Goal: Transaction & Acquisition: Purchase product/service

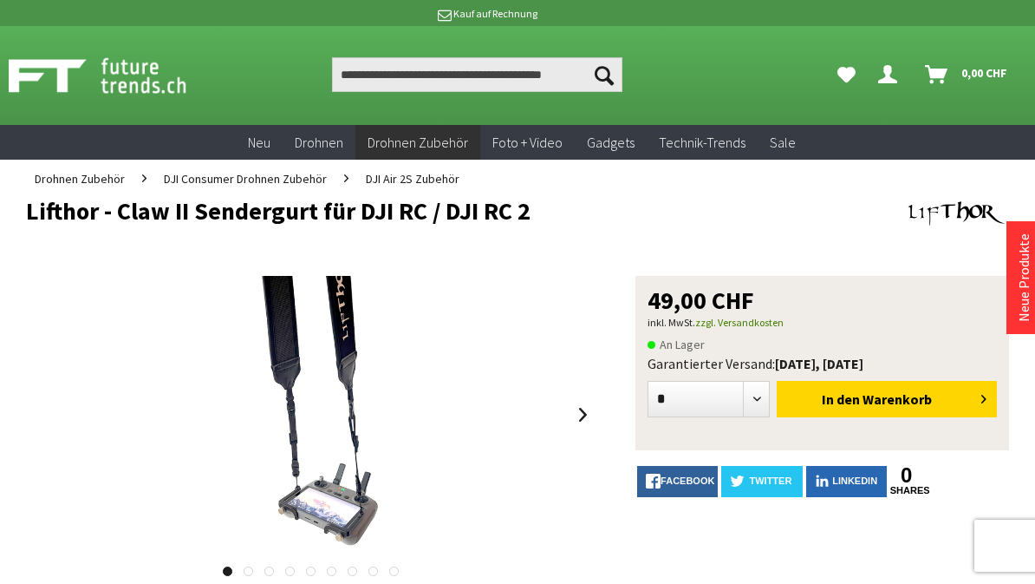
scroll to position [32, 0]
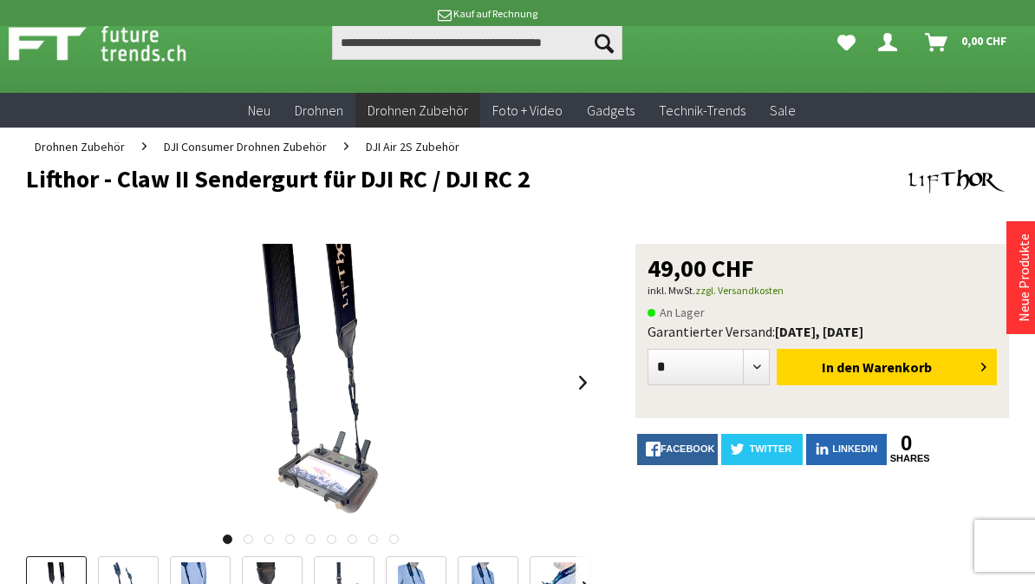
click at [247, 147] on span "DJI Consumer Drohnen Zubehör" at bounding box center [245, 147] width 163 height 16
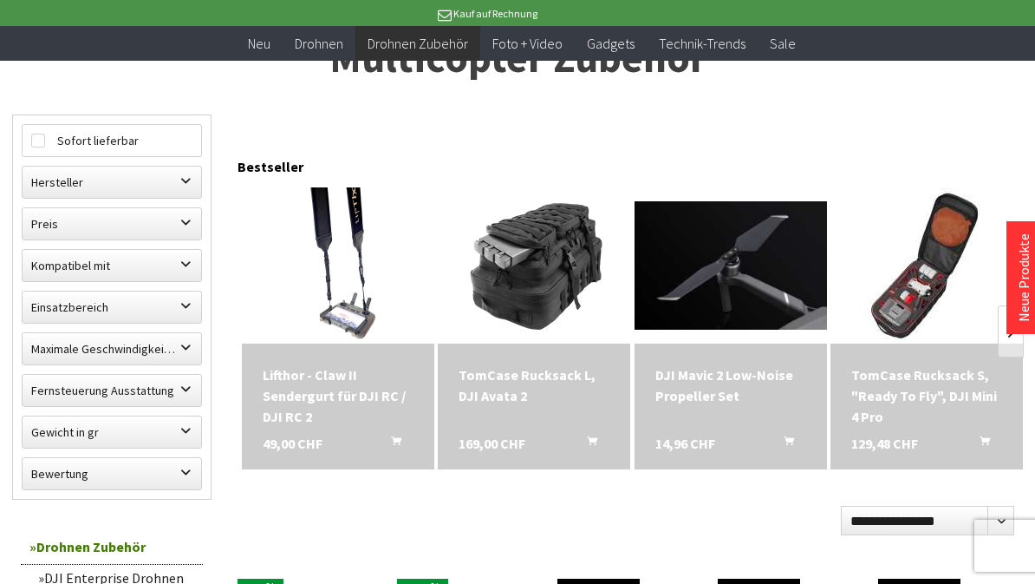
scroll to position [131, 0]
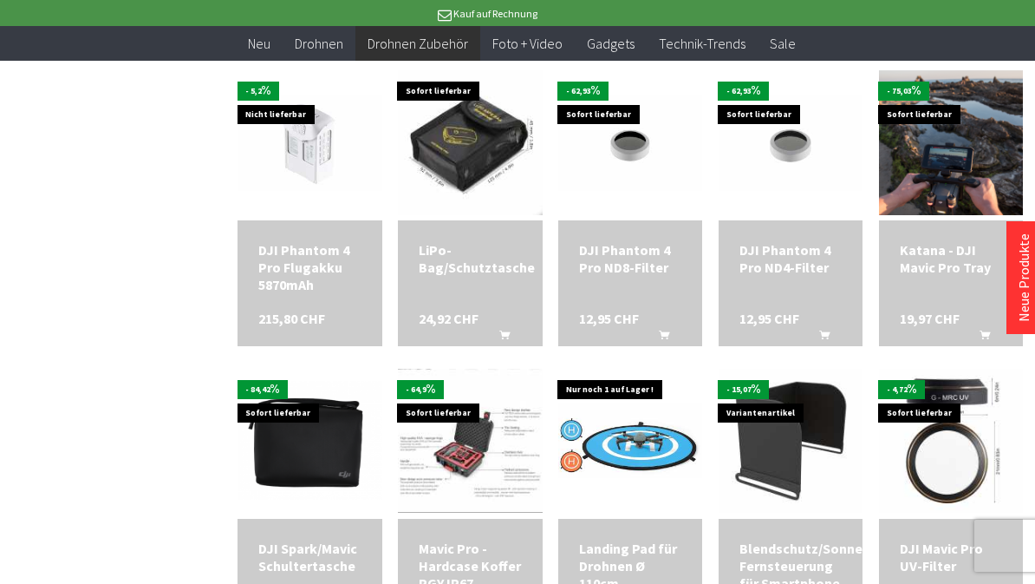
scroll to position [1895, 0]
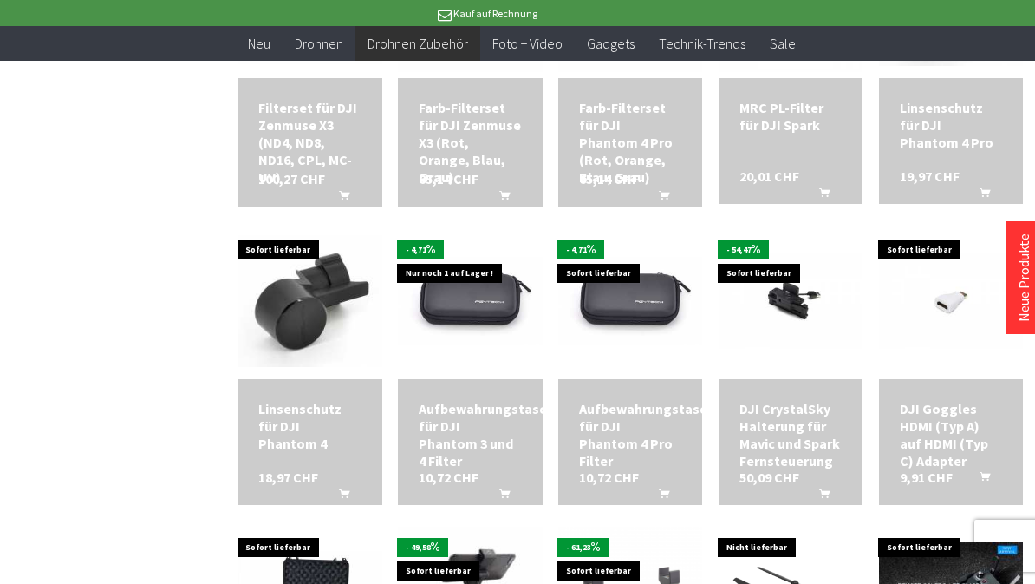
scroll to position [3190, 0]
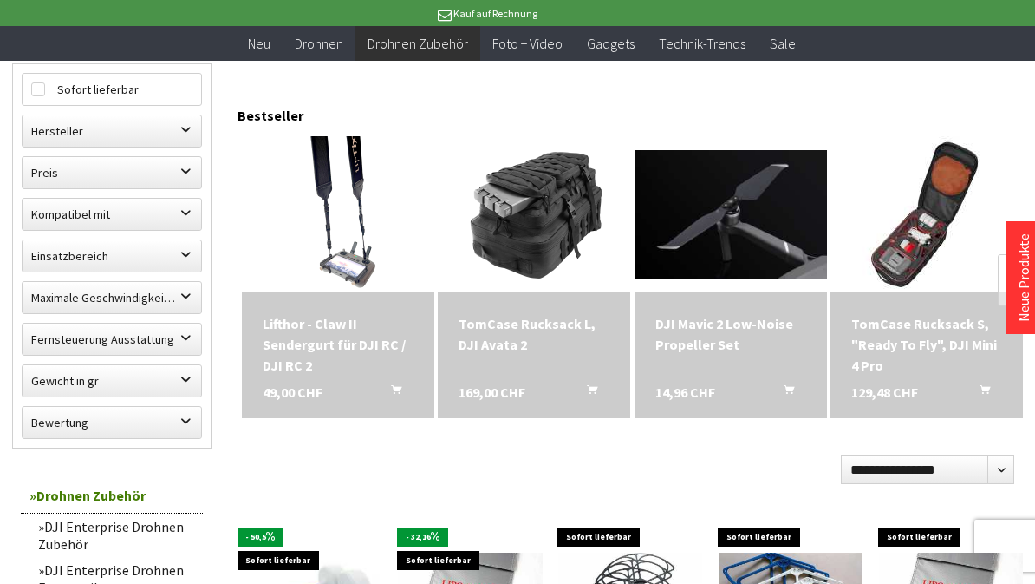
scroll to position [173, 0]
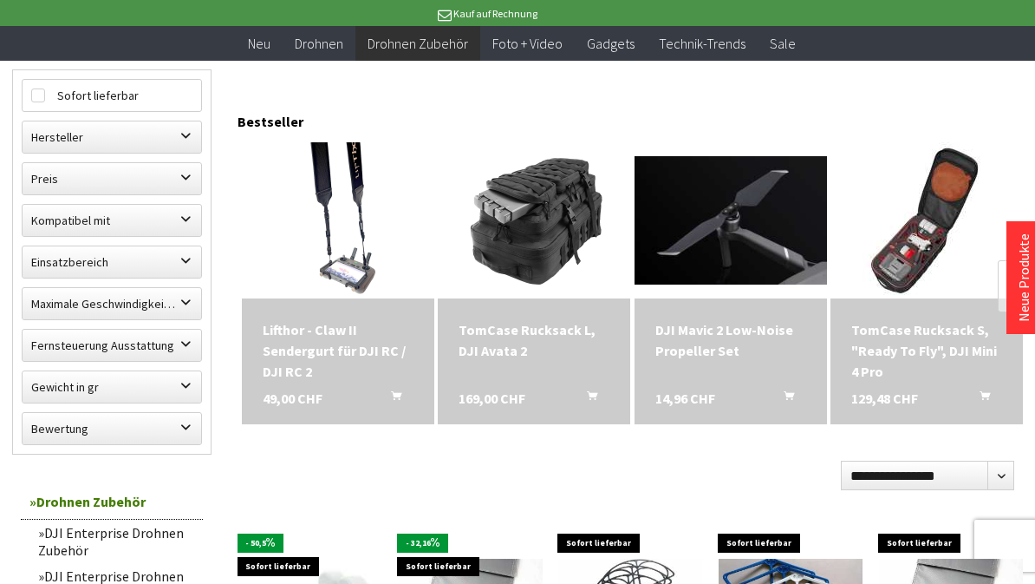
click at [277, 202] on span at bounding box center [338, 220] width 192 height 156
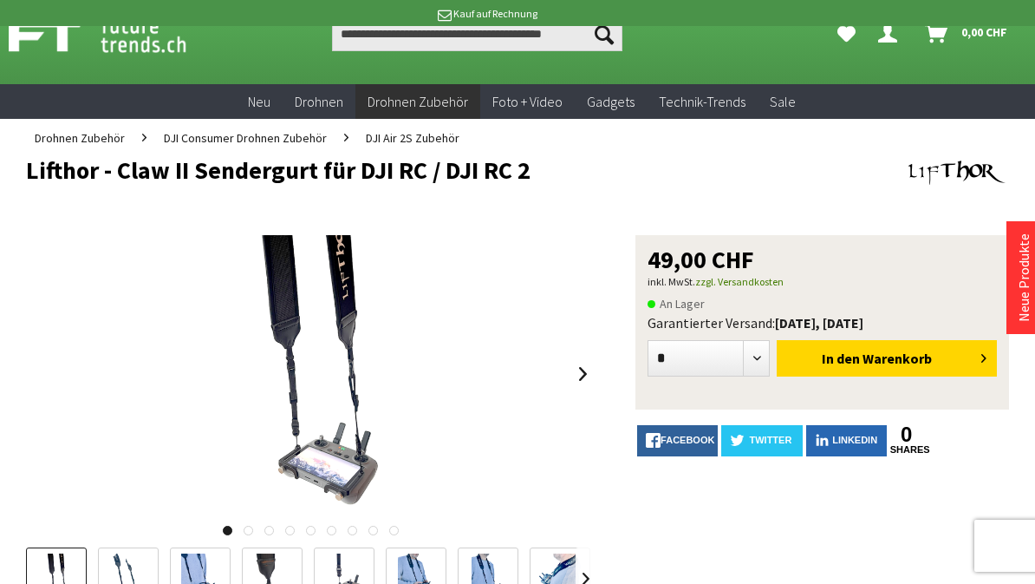
scroll to position [91, 0]
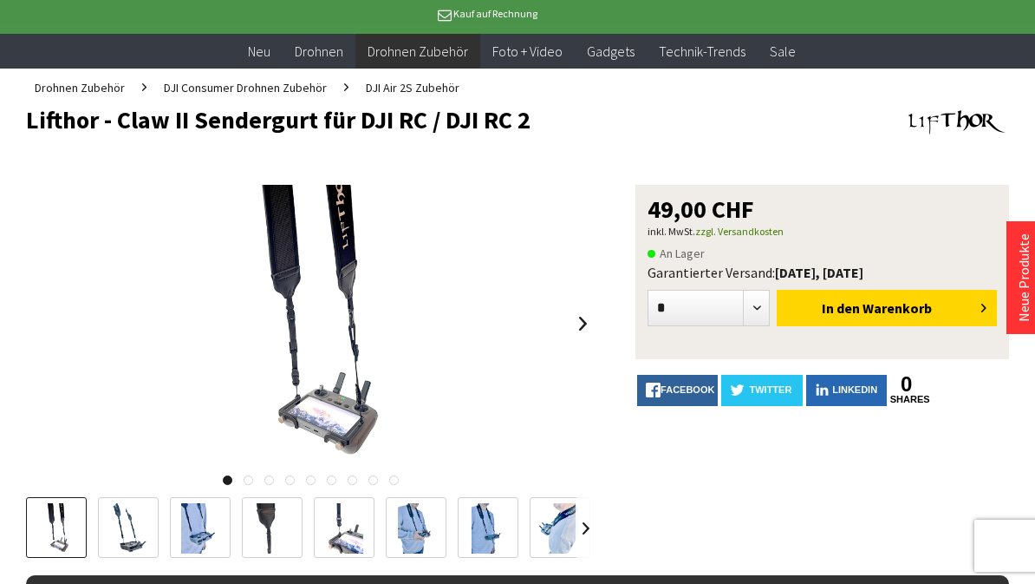
click at [943, 312] on button "In den Warenkorb" at bounding box center [887, 308] width 220 height 36
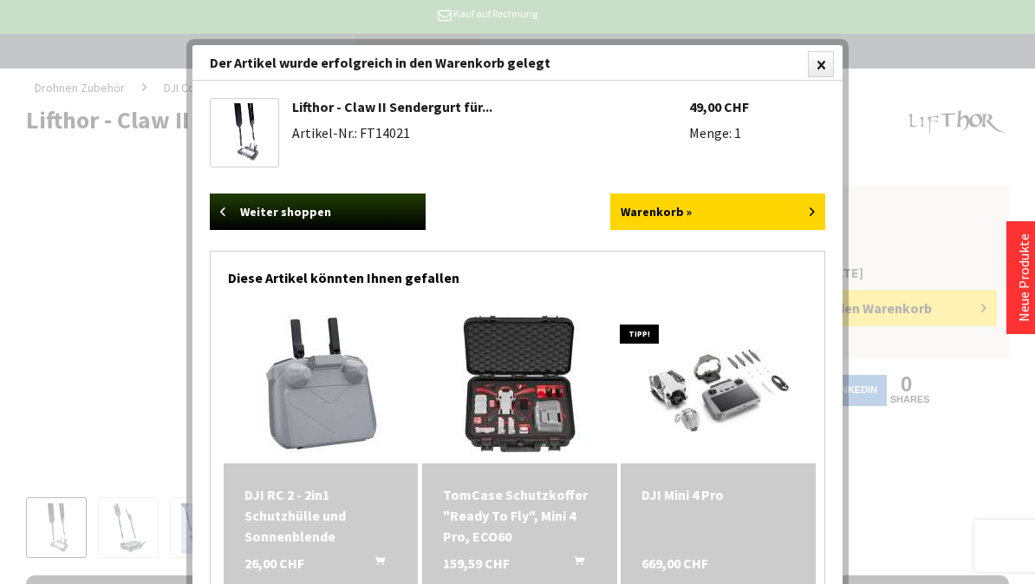
click at [766, 205] on link "Warenkorb »" at bounding box center [718, 211] width 216 height 36
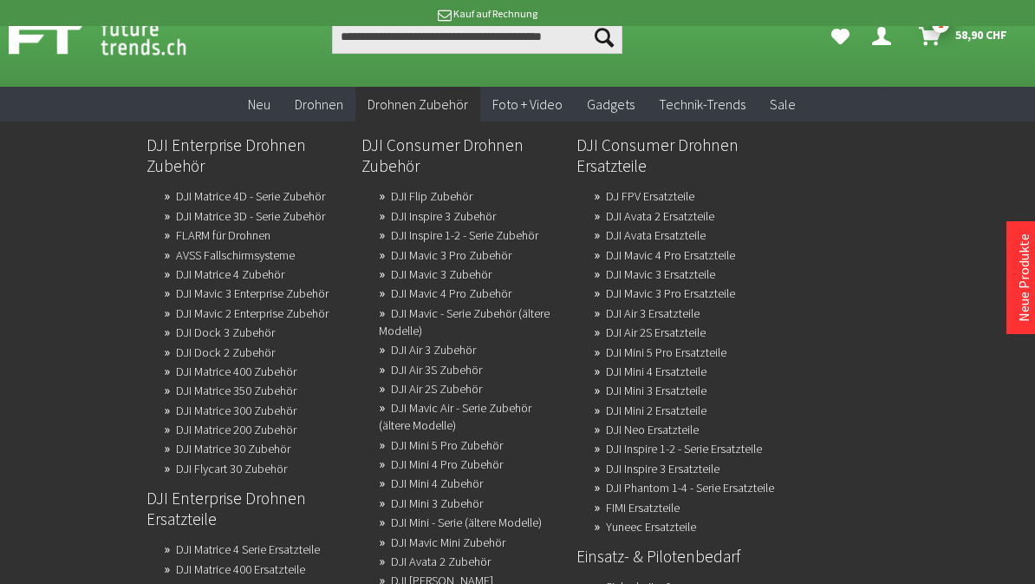
scroll to position [42, 0]
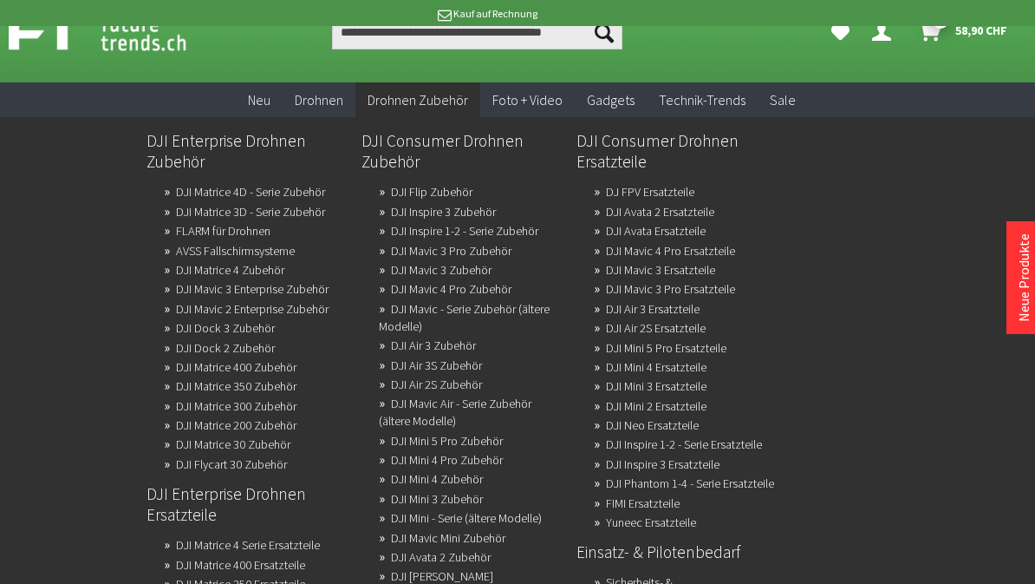
click at [421, 453] on link "DJI Mini 5 Pro Zubehör" at bounding box center [447, 440] width 112 height 24
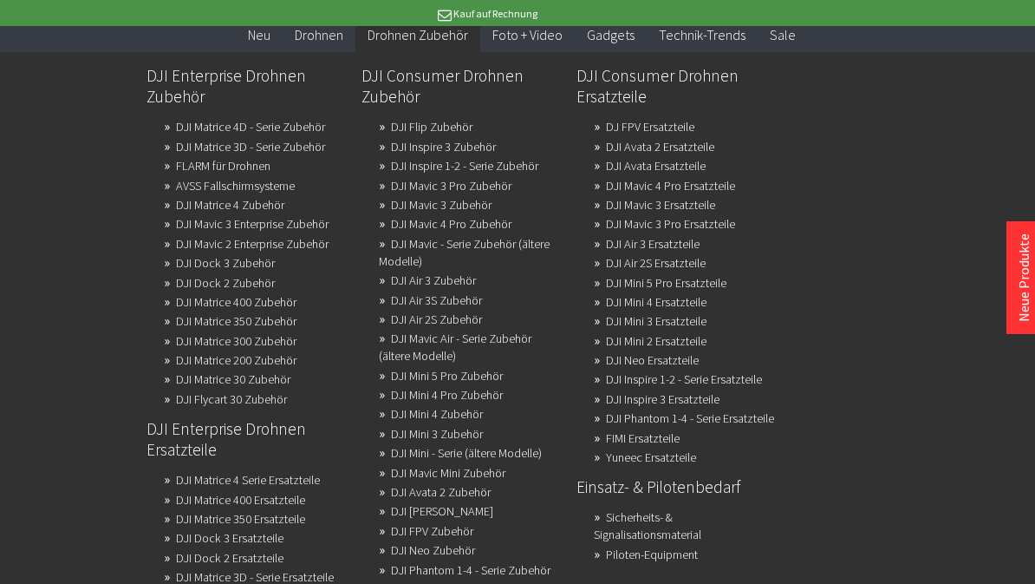
scroll to position [0, 0]
